Goal: Task Accomplishment & Management: Manage account settings

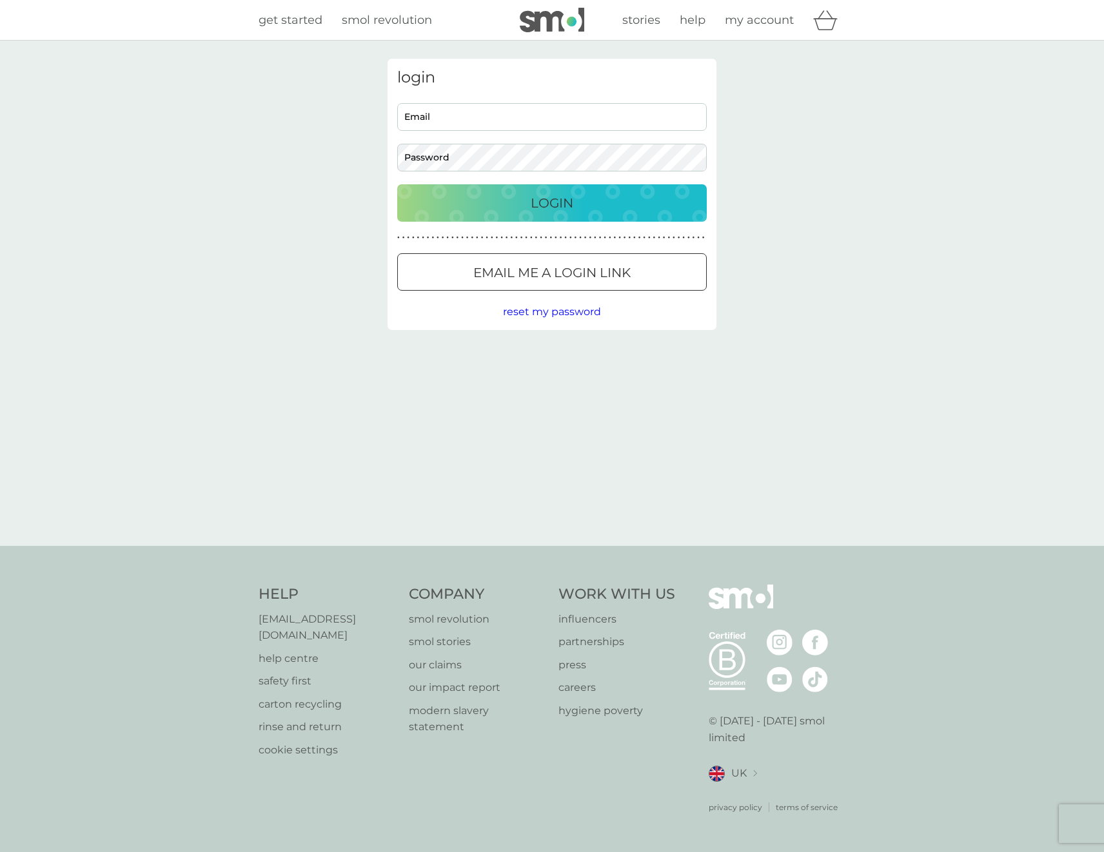
click at [430, 104] on input "Email" at bounding box center [551, 117] width 309 height 28
click at [436, 122] on input "Email" at bounding box center [551, 117] width 309 height 28
type input "[EMAIL_ADDRESS][DOMAIN_NAME]"
click at [576, 193] on div "Login" at bounding box center [552, 203] width 284 height 21
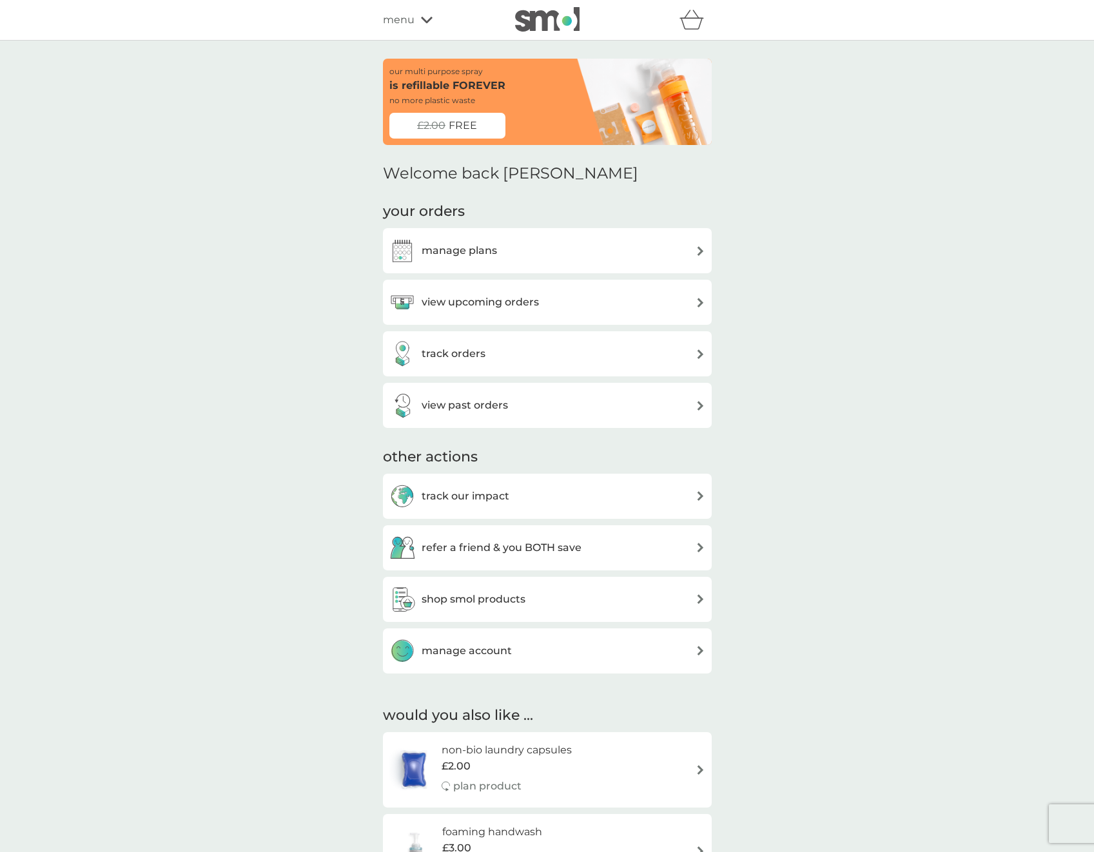
click at [702, 405] on img at bounding box center [701, 406] width 10 height 10
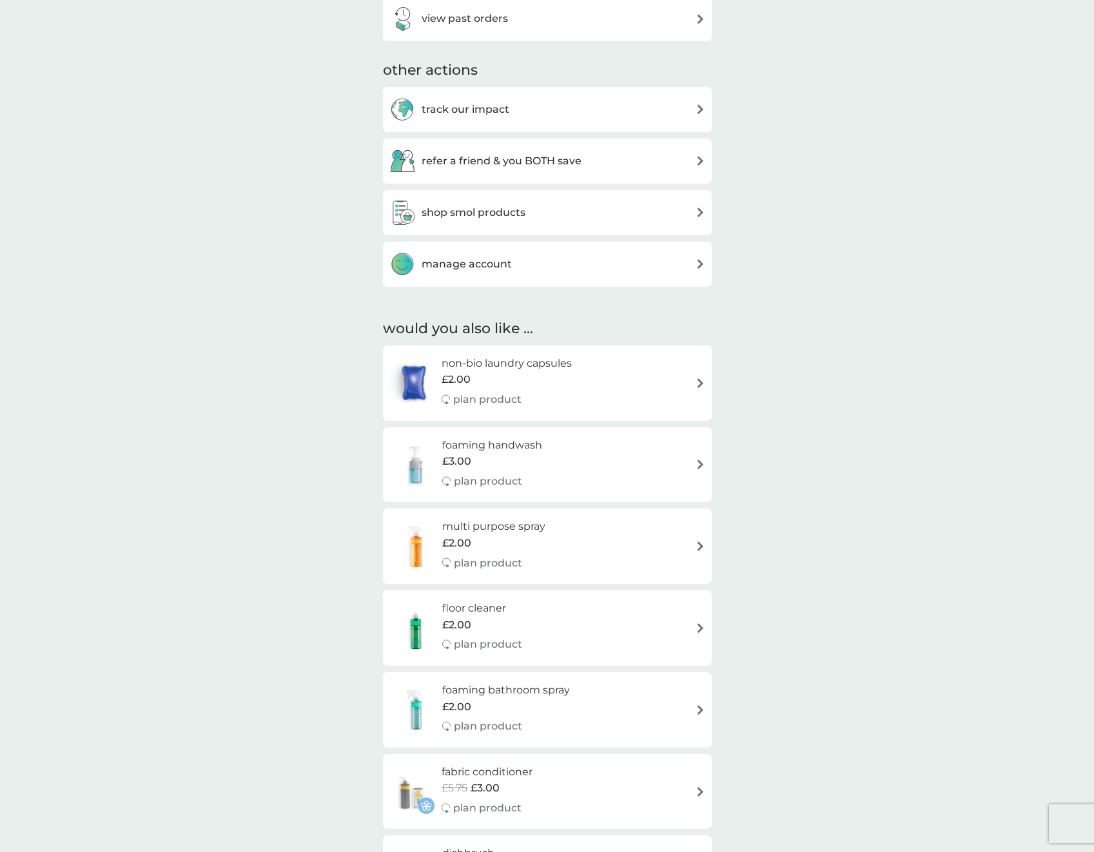
scroll to position [516, 0]
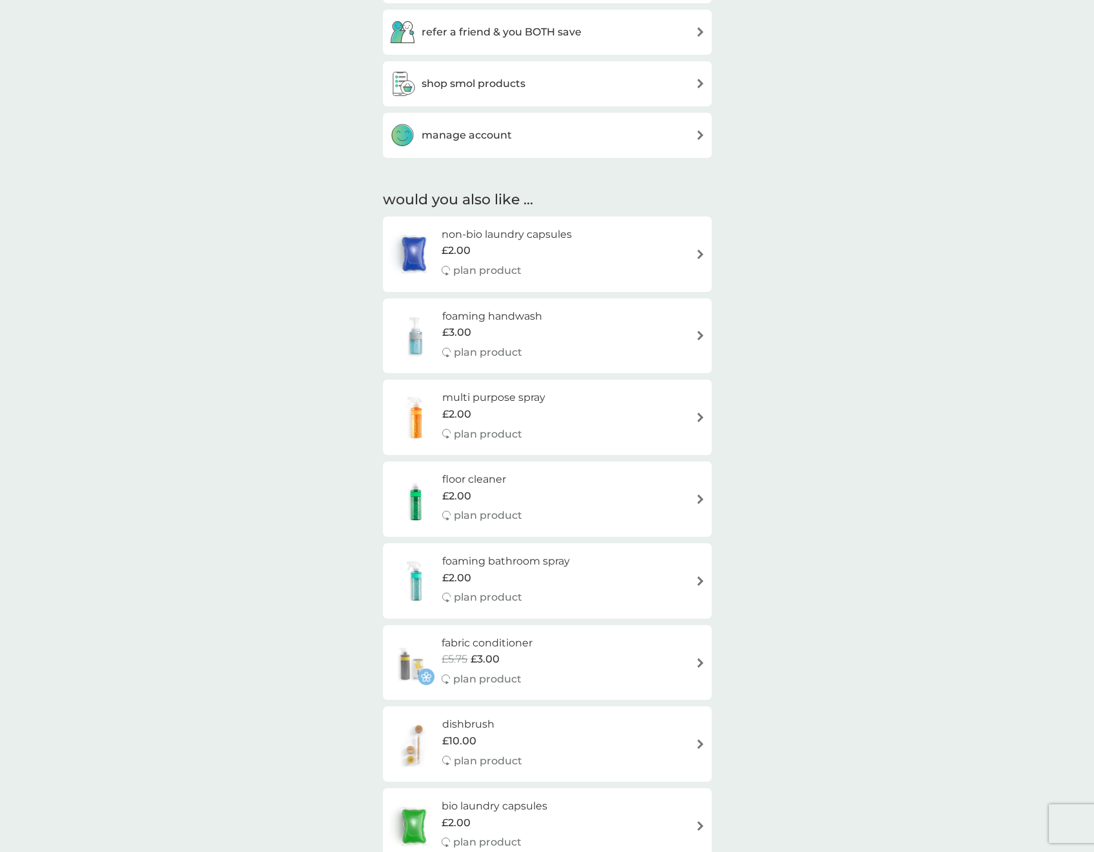
click at [697, 132] on img at bounding box center [701, 135] width 10 height 10
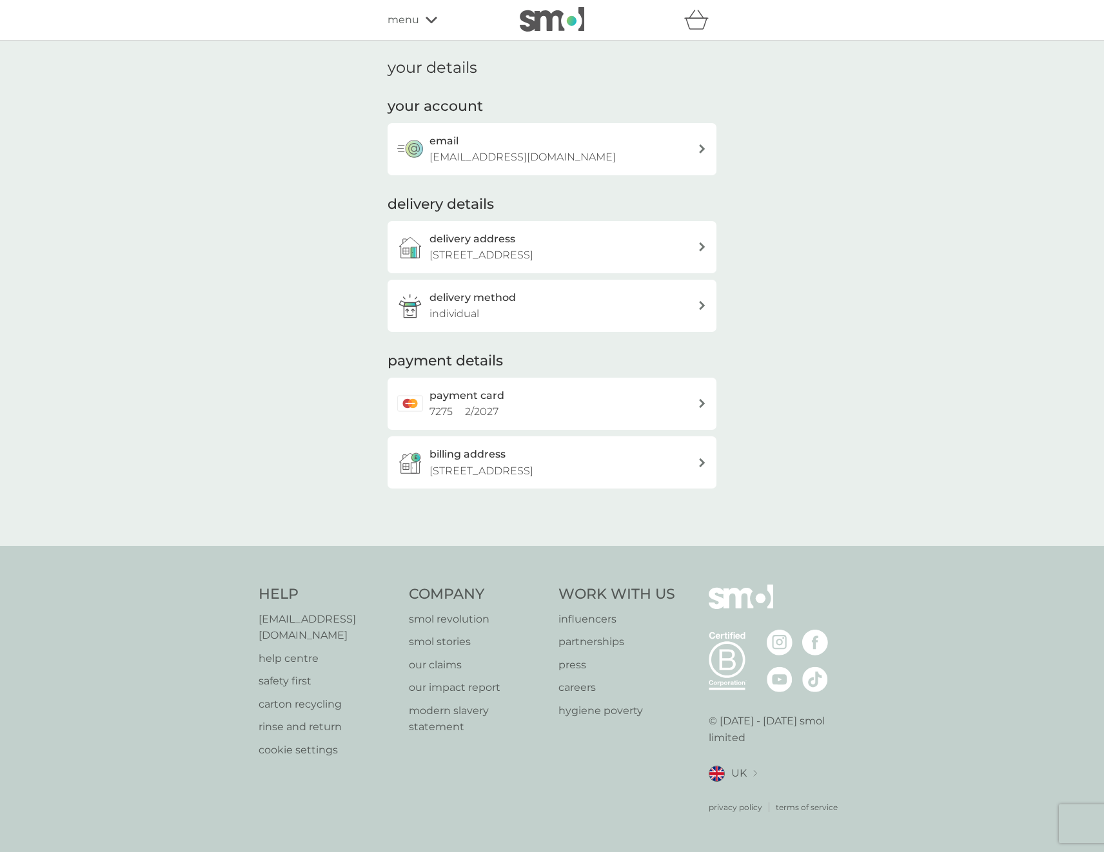
click at [703, 467] on icon at bounding box center [702, 462] width 6 height 9
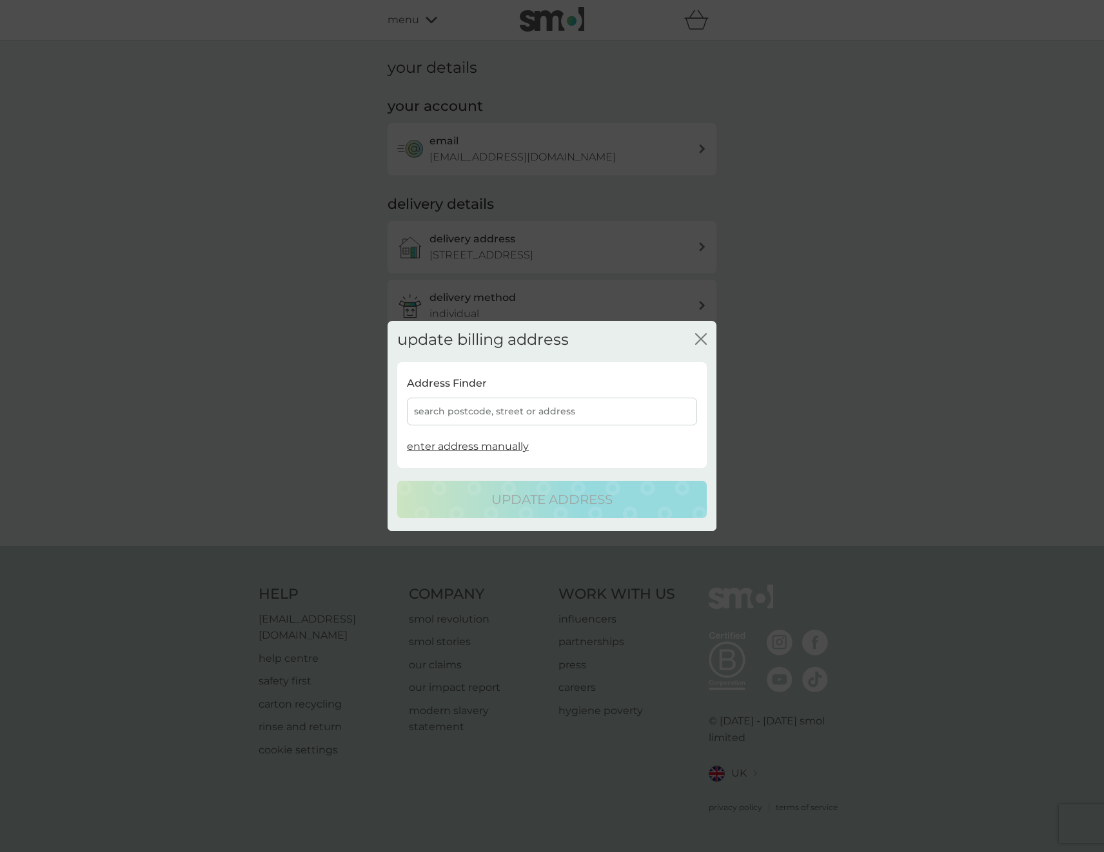
click at [701, 339] on icon "close" at bounding box center [703, 339] width 5 height 10
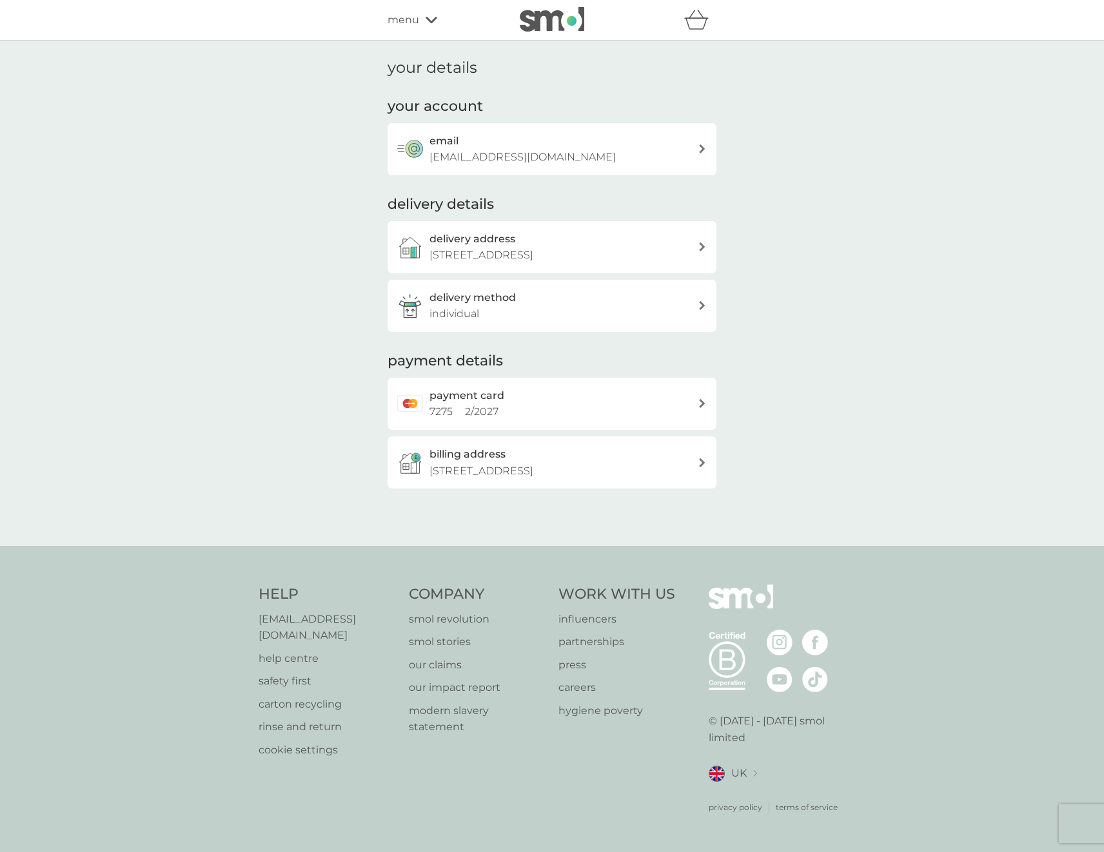
click at [703, 408] on icon at bounding box center [702, 403] width 6 height 9
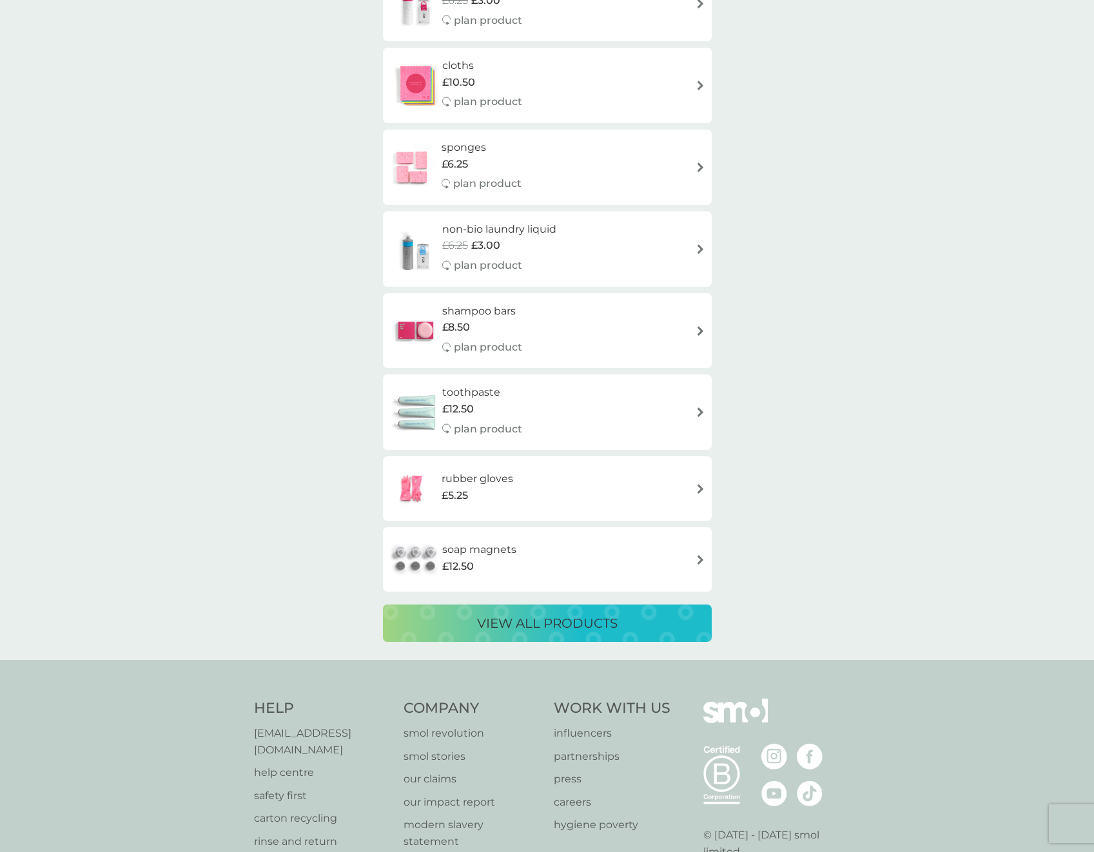
scroll to position [2161, 0]
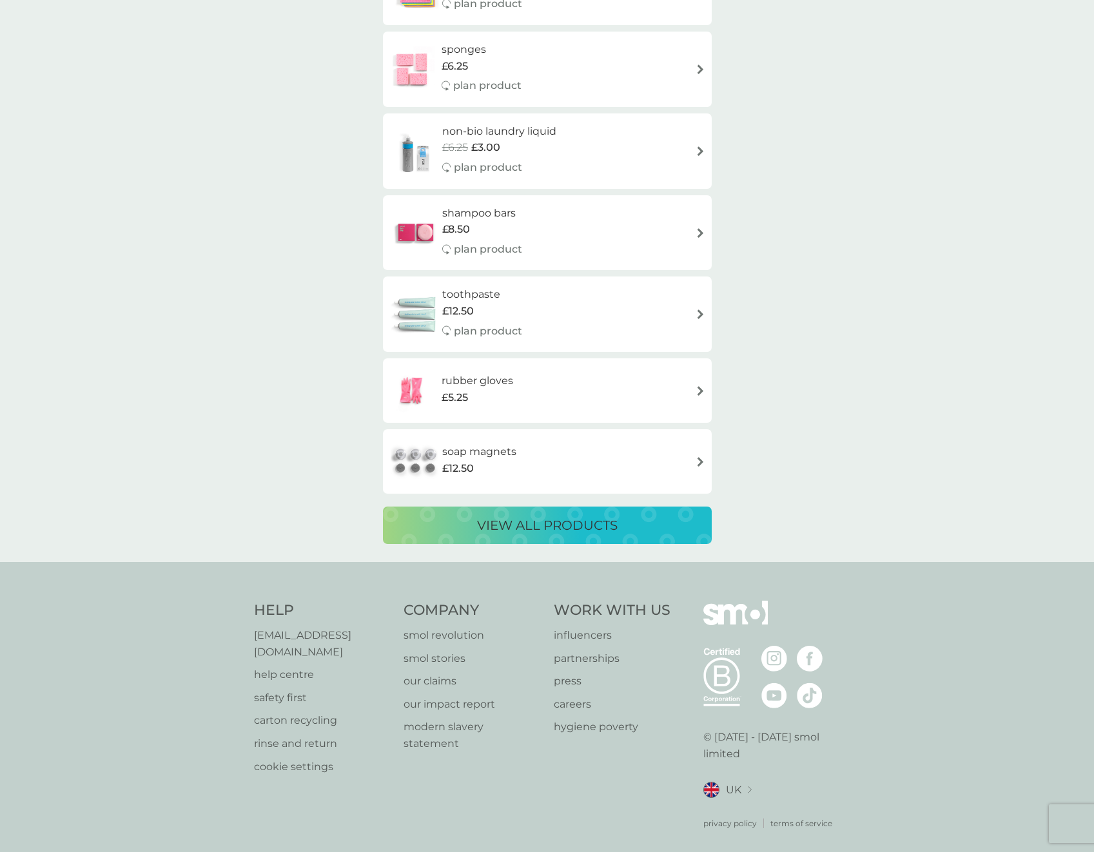
click at [305, 634] on p "[EMAIL_ADDRESS][DOMAIN_NAME]" at bounding box center [322, 643] width 137 height 33
click at [297, 667] on p "help centre" at bounding box center [322, 675] width 137 height 17
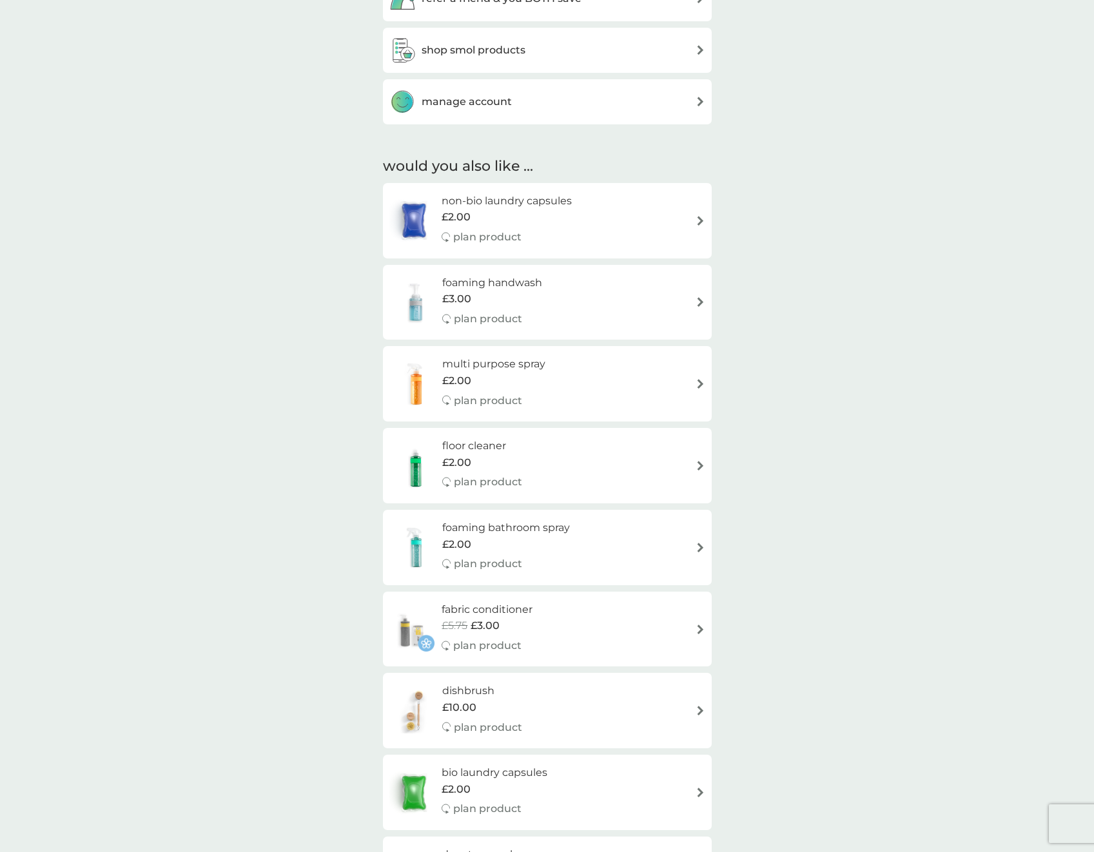
scroll to position [34, 0]
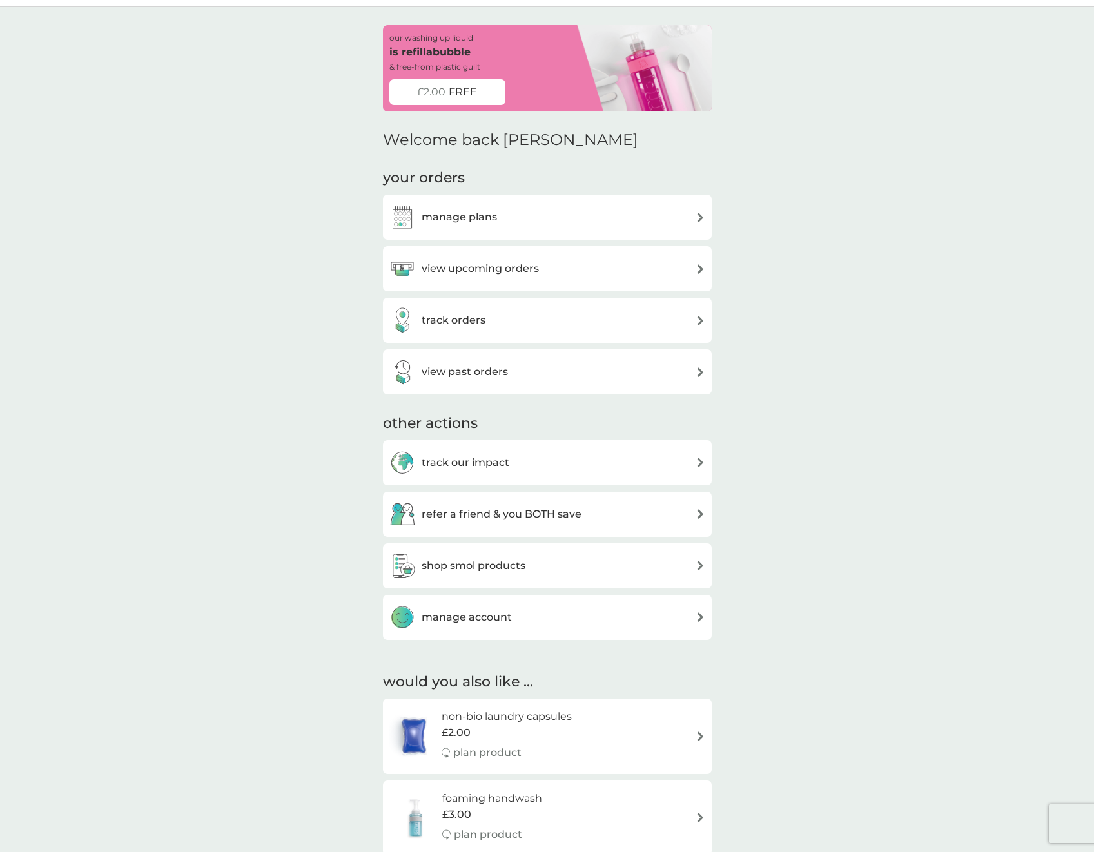
click at [699, 372] on img at bounding box center [701, 372] width 10 height 10
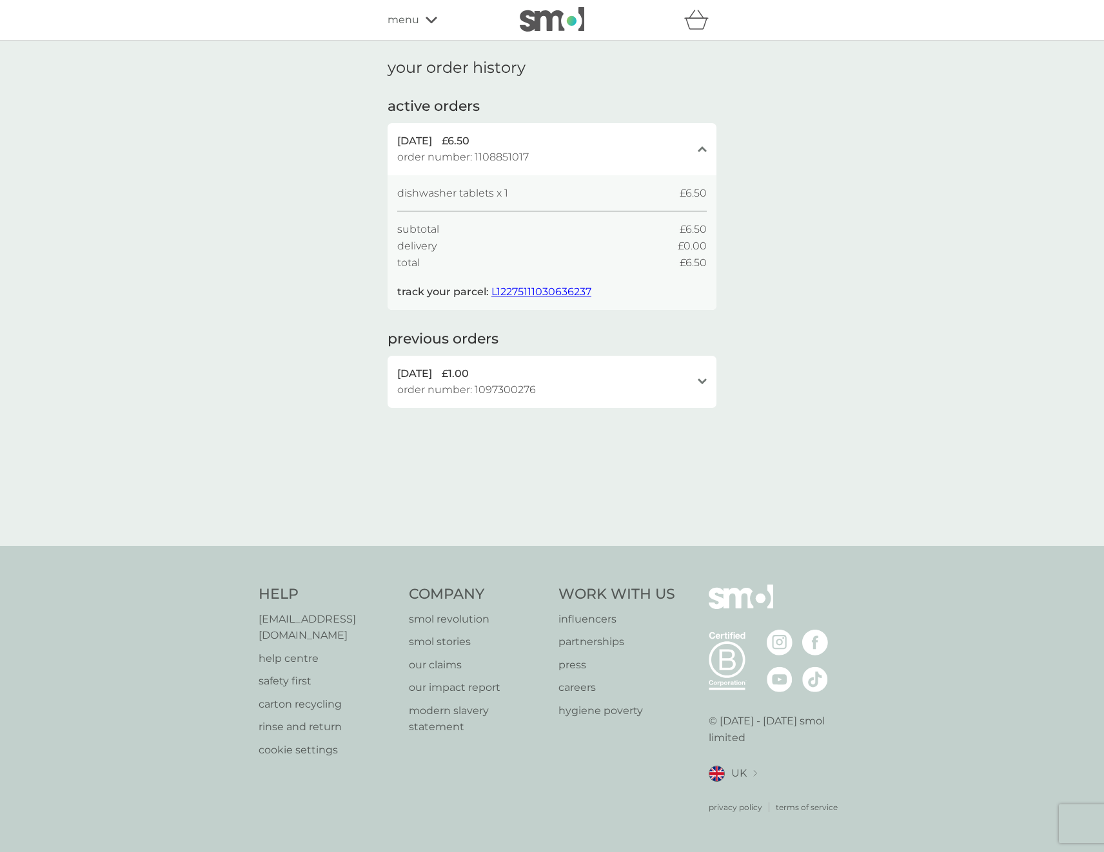
click at [707, 381] on div "3 Sep 2025 £1.00 order number: 1097300276 open" at bounding box center [551, 382] width 329 height 52
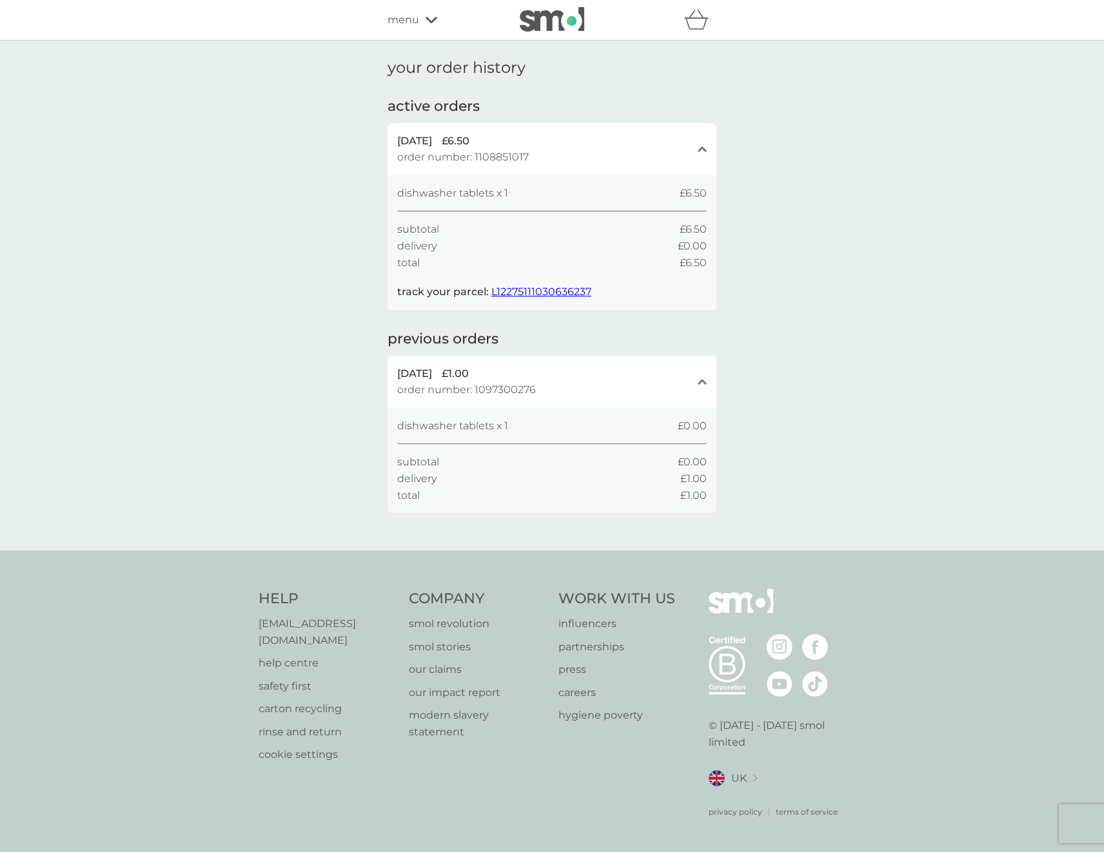
click at [431, 21] on icon at bounding box center [431, 20] width 12 height 6
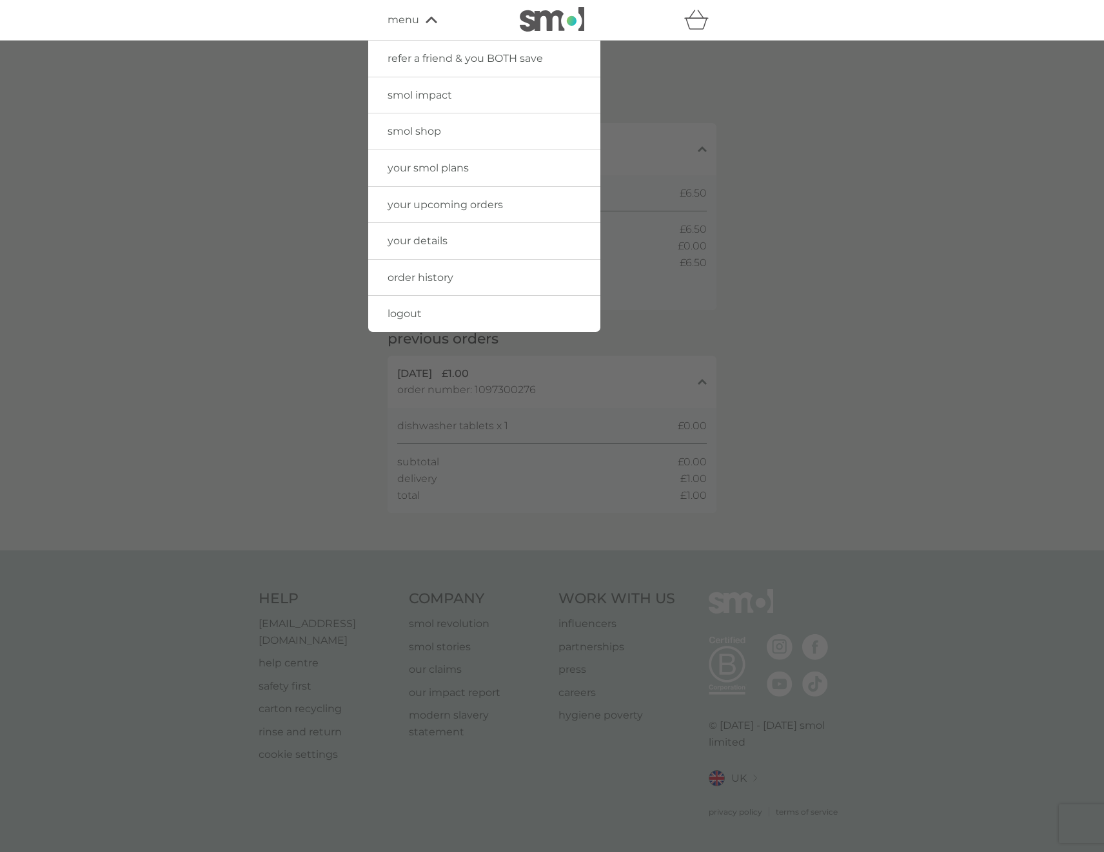
click at [433, 280] on span "order history" at bounding box center [420, 277] width 66 height 12
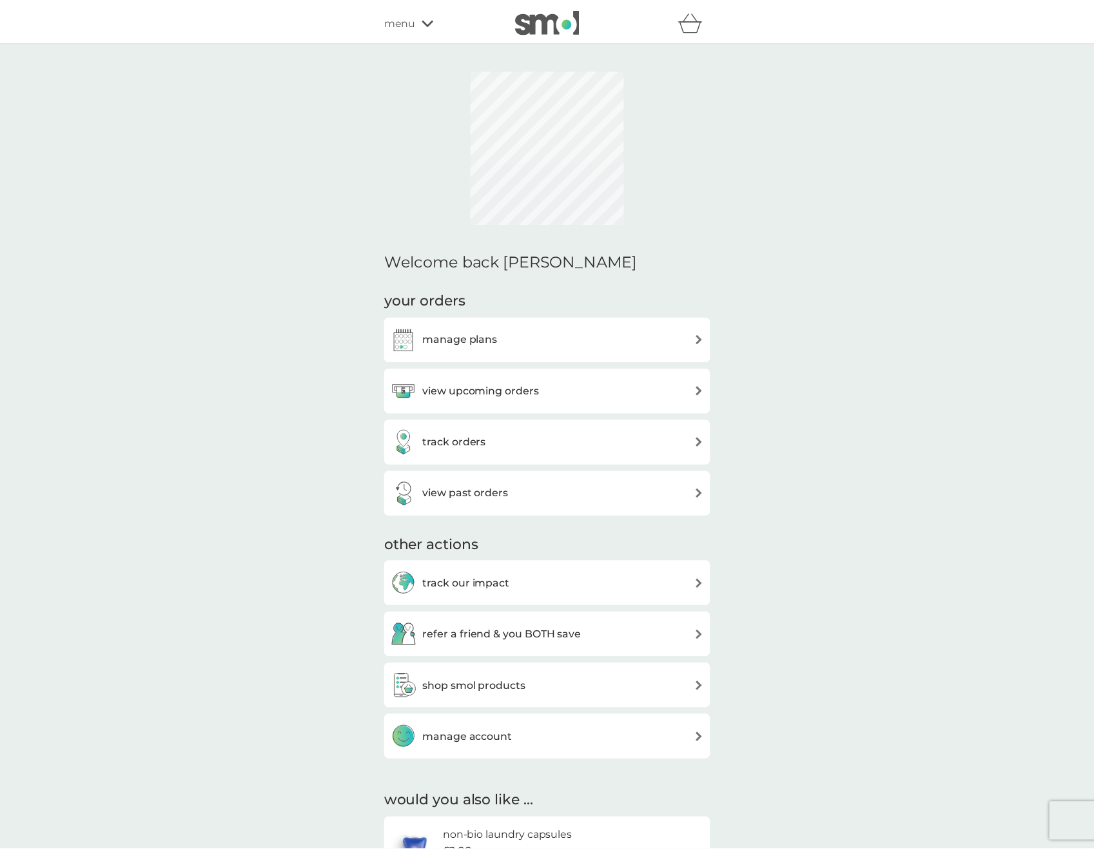
scroll to position [34, 0]
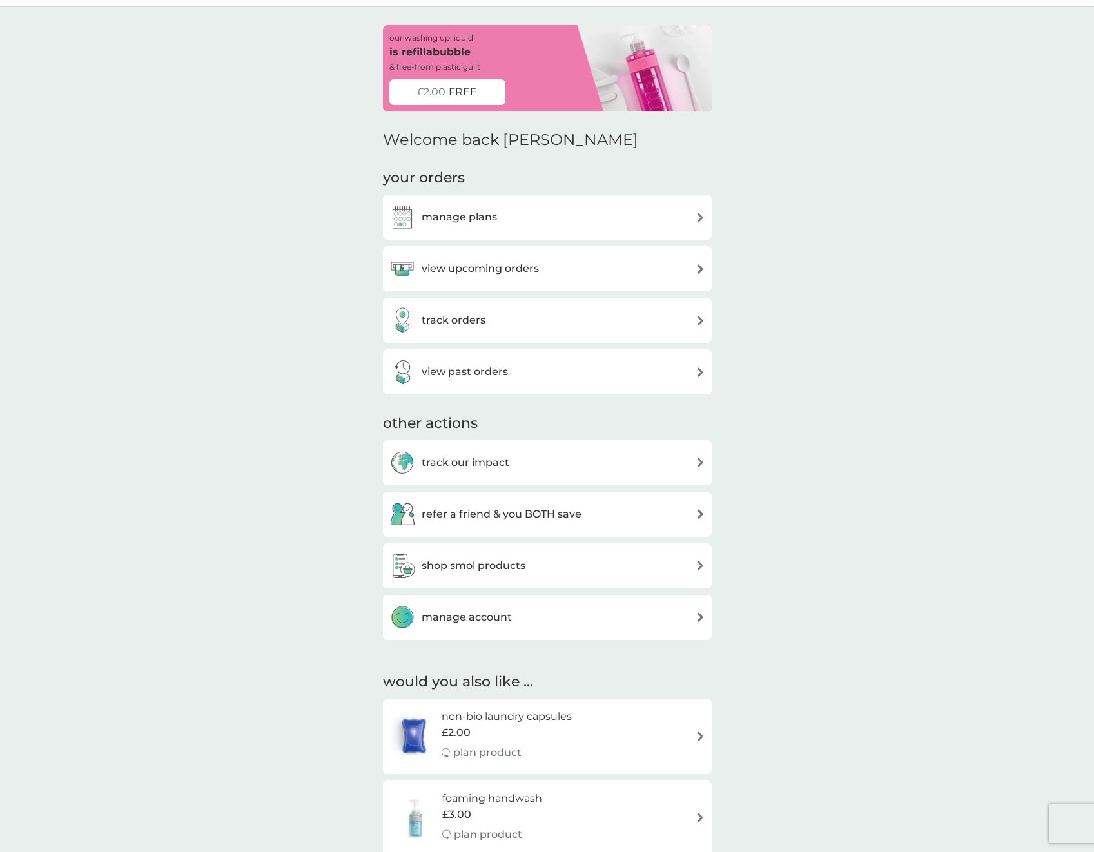
click at [703, 321] on img at bounding box center [701, 321] width 10 height 10
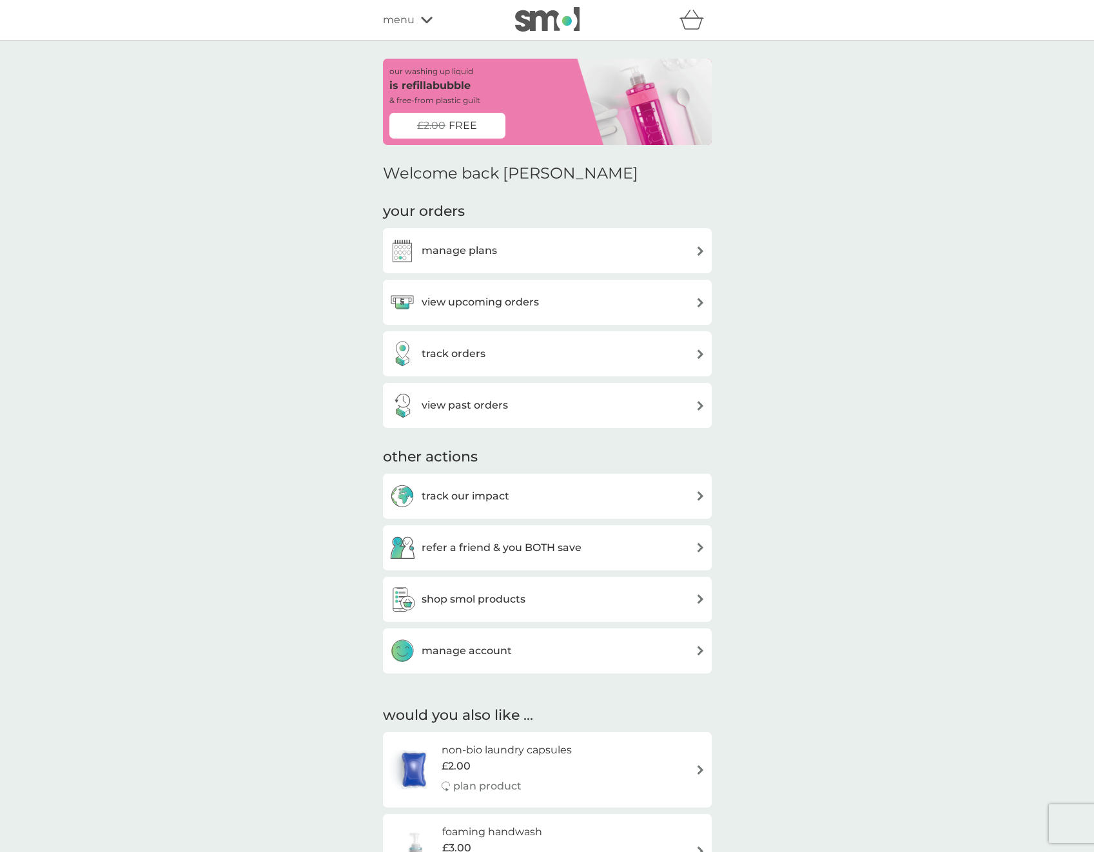
click at [702, 404] on img at bounding box center [701, 406] width 10 height 10
